Goal: Navigation & Orientation: Find specific page/section

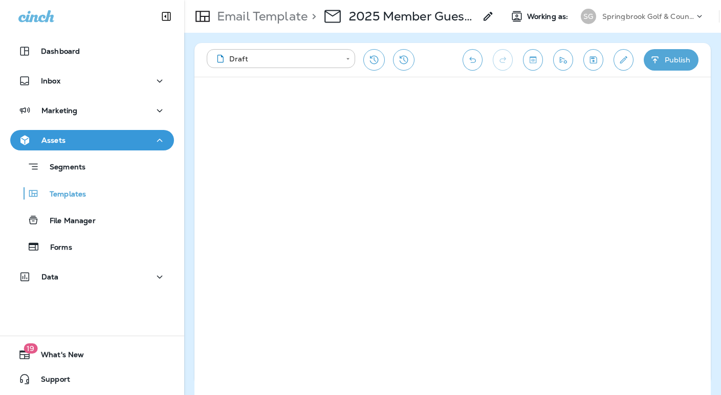
click at [630, 22] on div "Springbrook Golf & Country Club" at bounding box center [648, 16] width 92 height 15
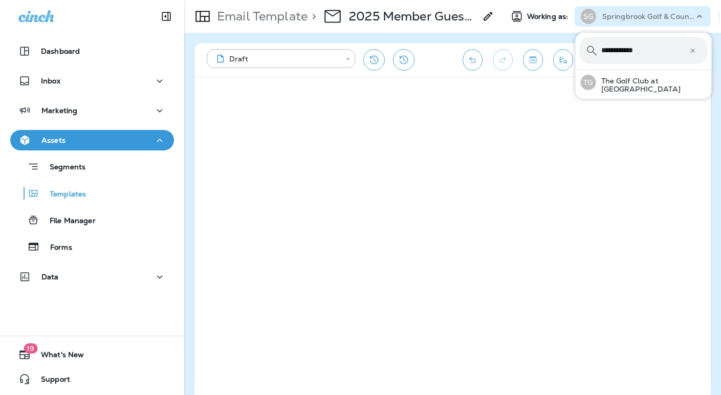
type input "**********"
click at [647, 84] on p "The Golf Club at [GEOGRAPHIC_DATA]" at bounding box center [652, 85] width 112 height 16
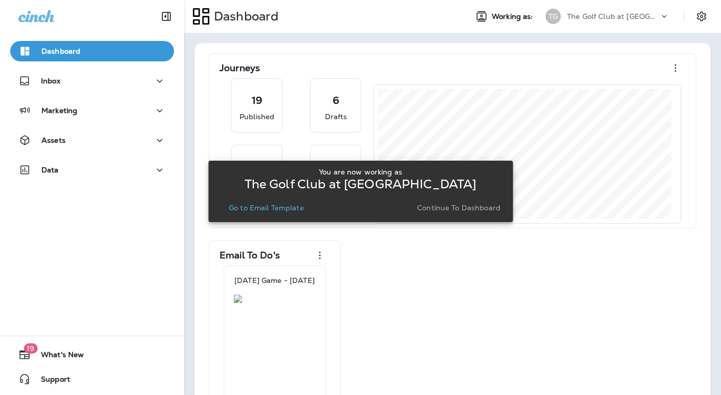
click at [446, 211] on p "Continue to Dashboard" at bounding box center [458, 208] width 83 height 8
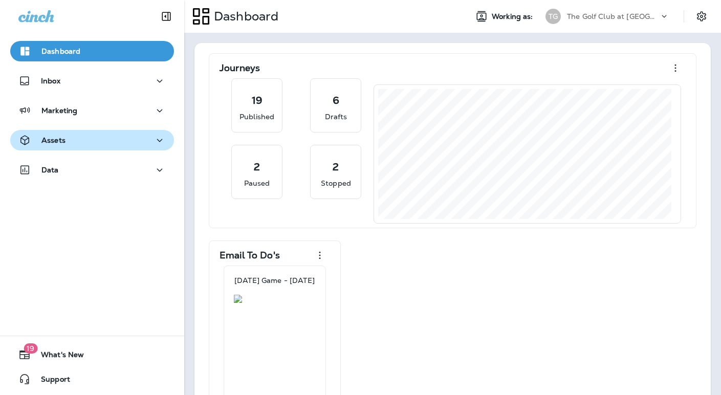
click at [81, 145] on div "Assets" at bounding box center [91, 140] width 147 height 13
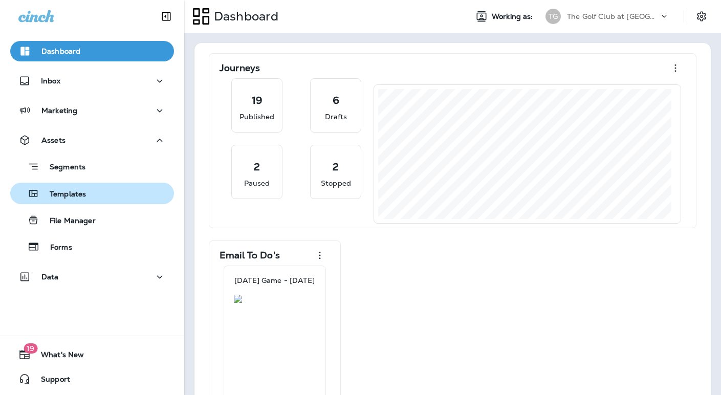
click at [78, 195] on p "Templates" at bounding box center [62, 195] width 47 height 10
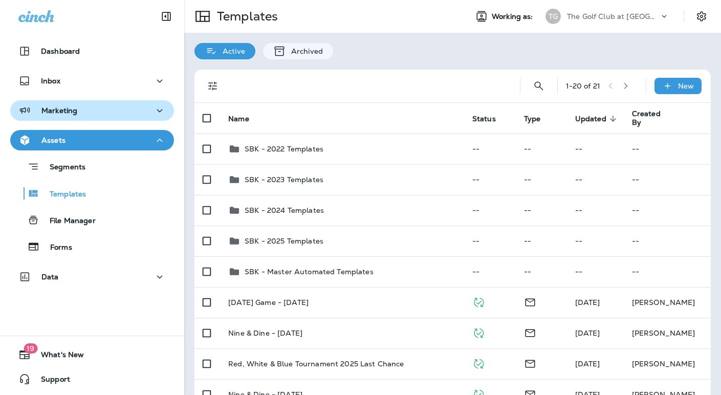
click at [105, 111] on div "Marketing" at bounding box center [91, 110] width 147 height 13
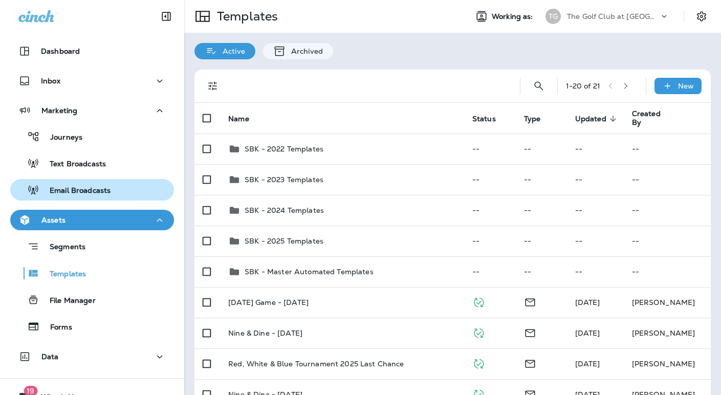
click at [87, 193] on p "Email Broadcasts" at bounding box center [74, 191] width 71 height 10
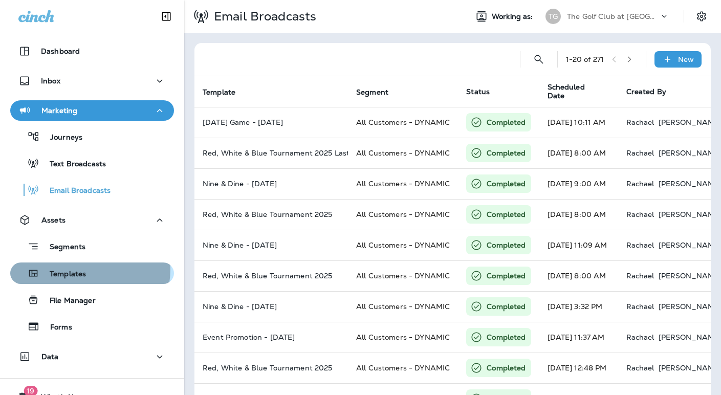
click at [76, 269] on div "Templates" at bounding box center [50, 273] width 72 height 15
